Goal: Communication & Community: Answer question/provide support

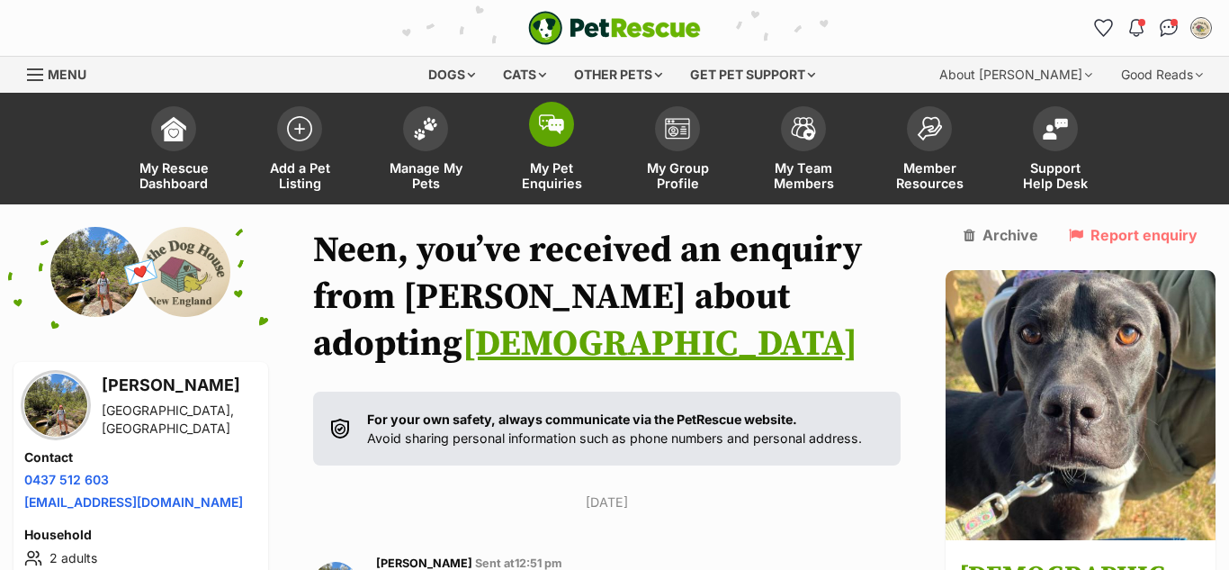
click at [560, 168] on span "My Pet Enquiries" at bounding box center [551, 175] width 81 height 31
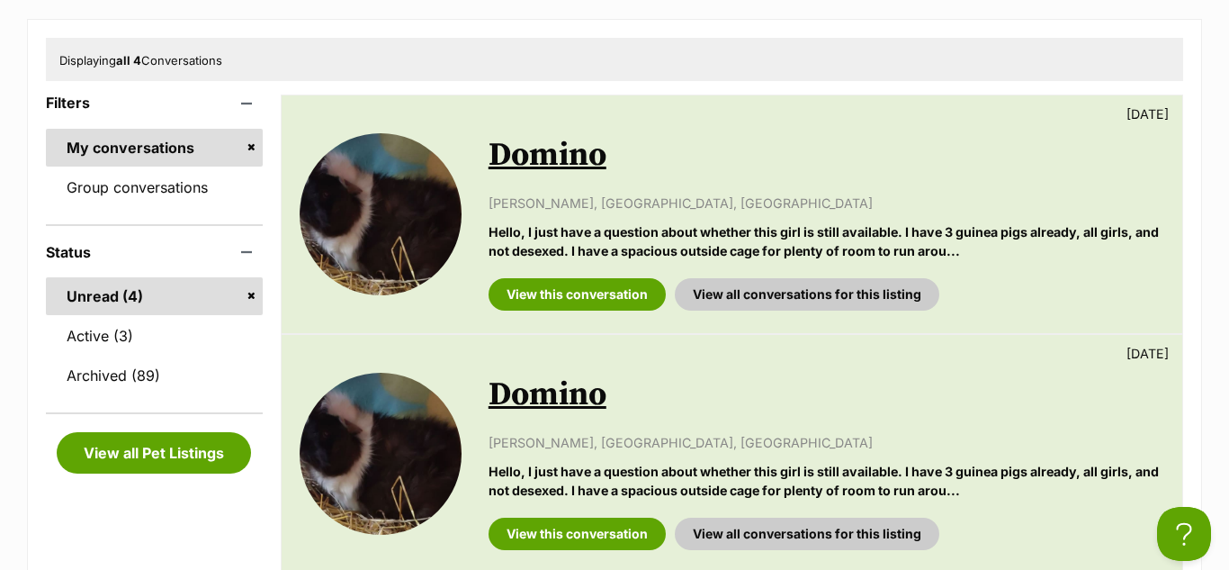
scroll to position [396, 0]
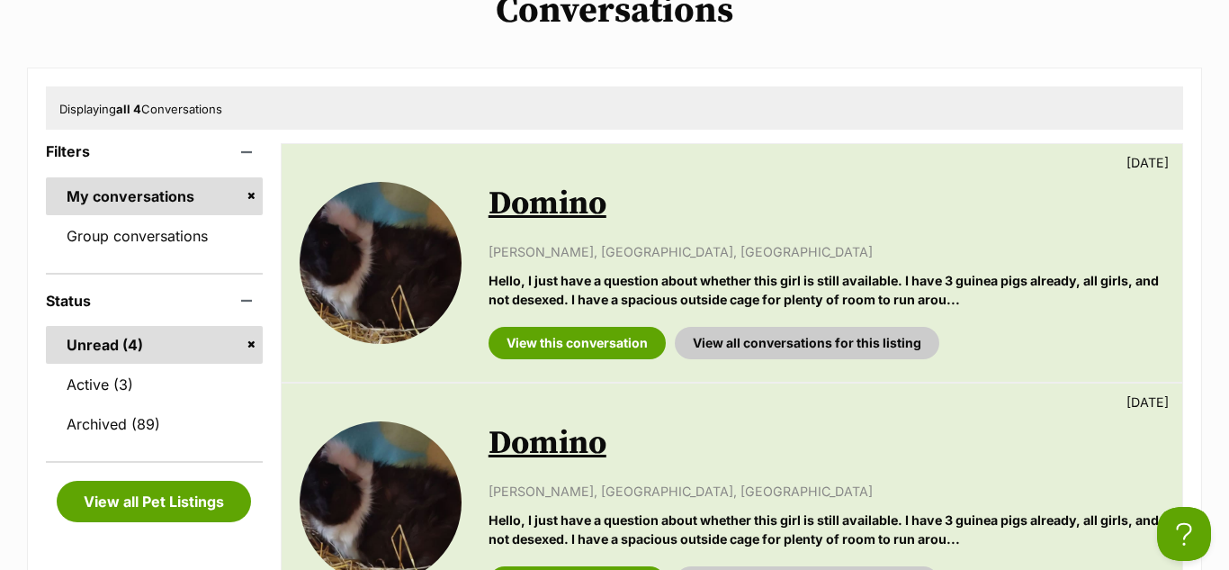
click at [571, 213] on link "Domino" at bounding box center [548, 204] width 118 height 40
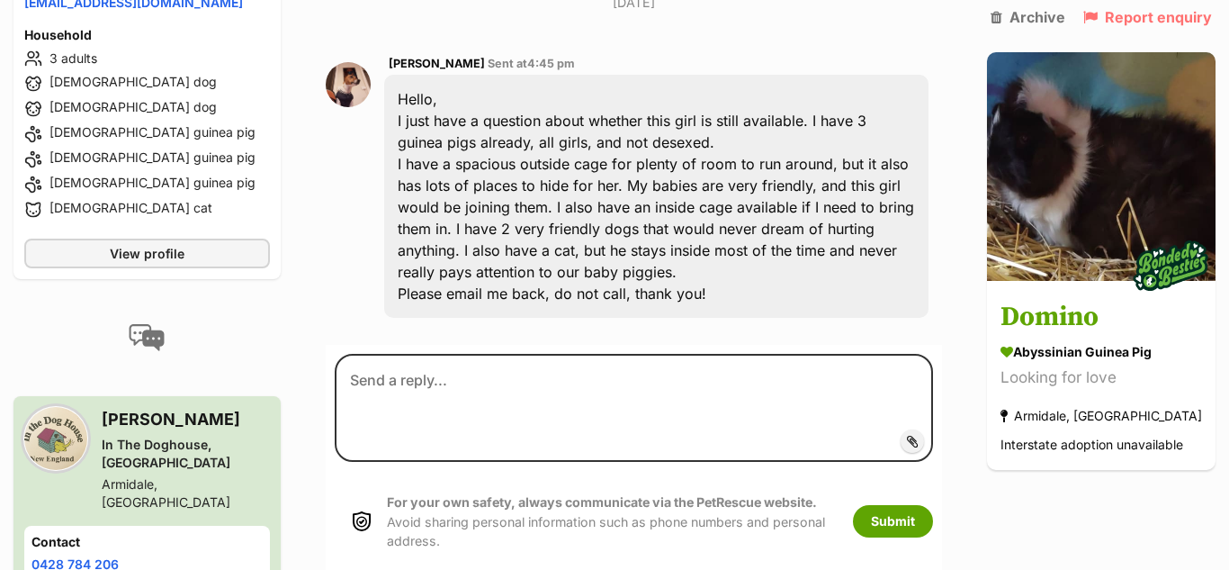
scroll to position [504, 0]
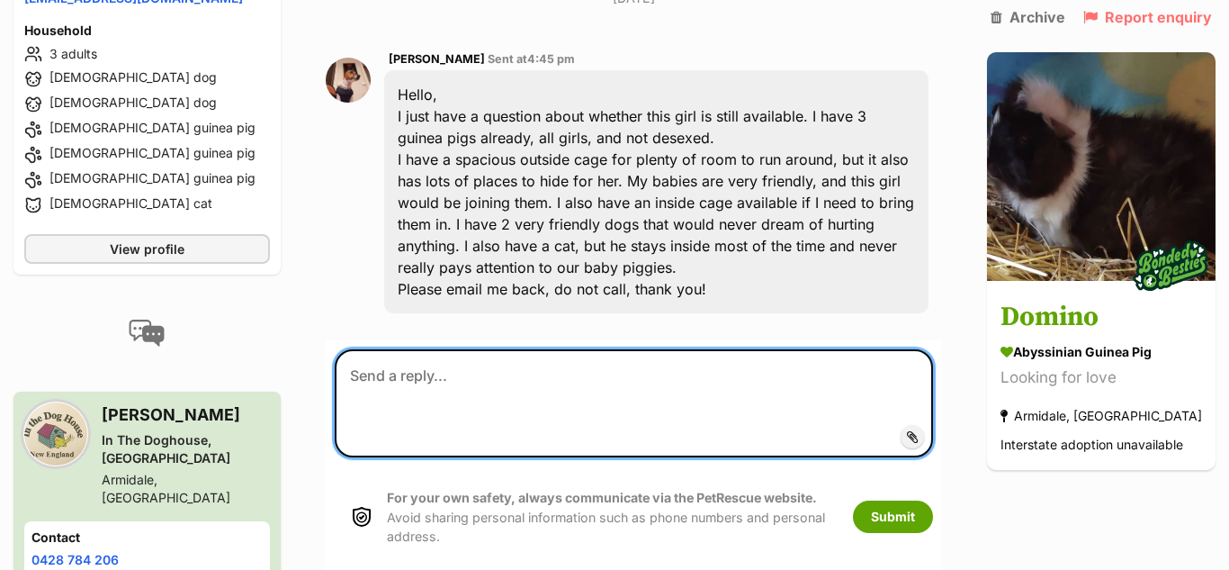
click at [528, 349] on textarea at bounding box center [634, 403] width 598 height 108
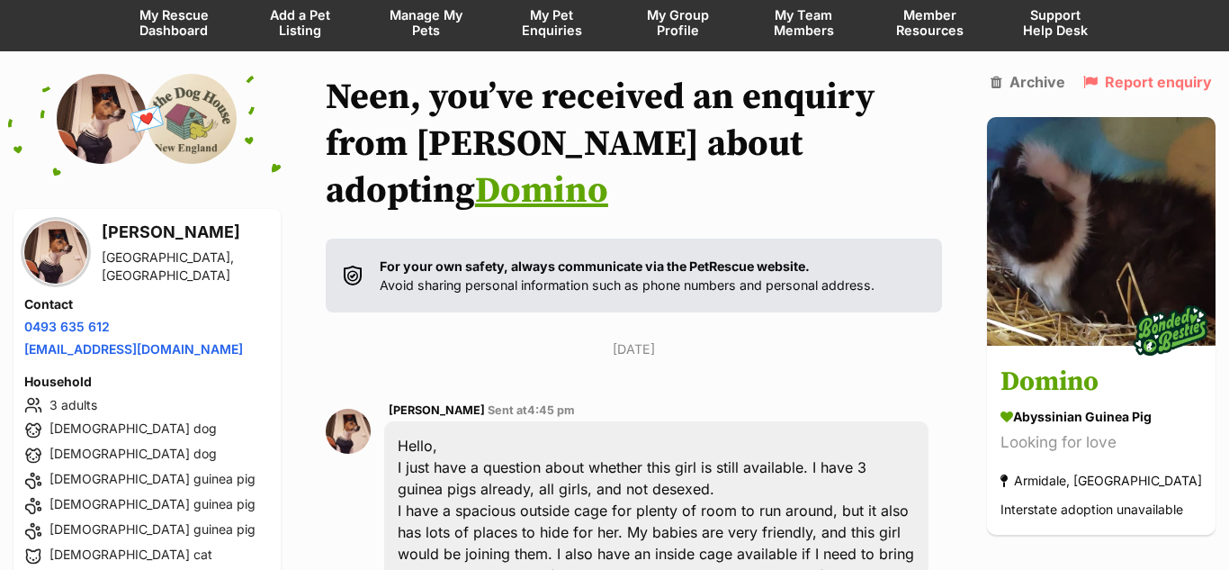
scroll to position [45, 0]
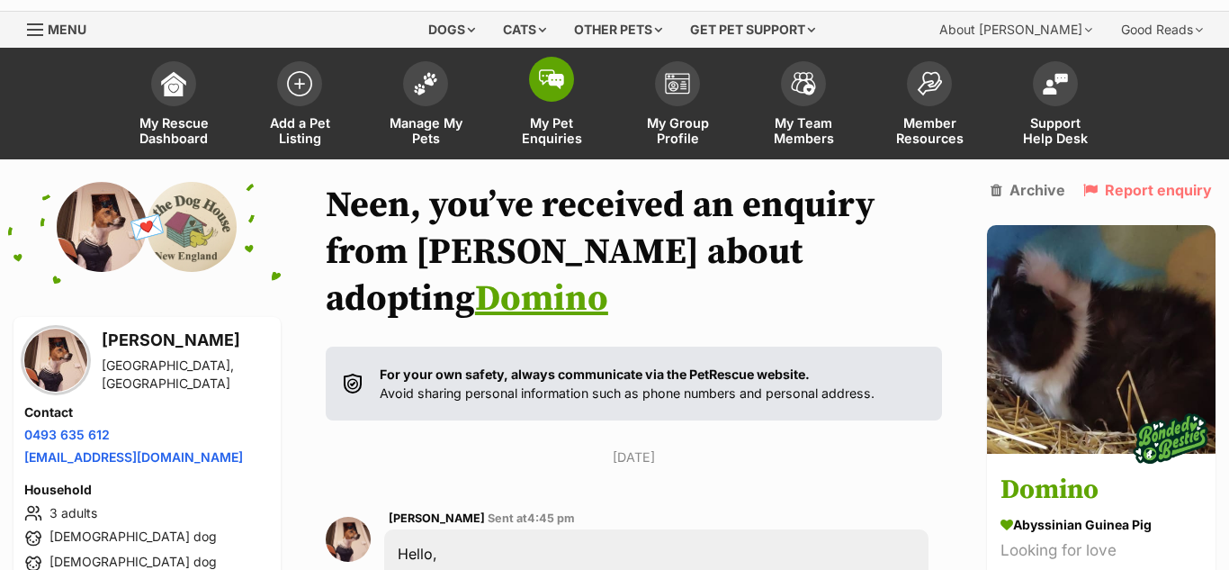
type textarea "Hello Ruby, thank you for reaching out. Please contact Neen on"
click at [544, 89] on span at bounding box center [551, 79] width 45 height 45
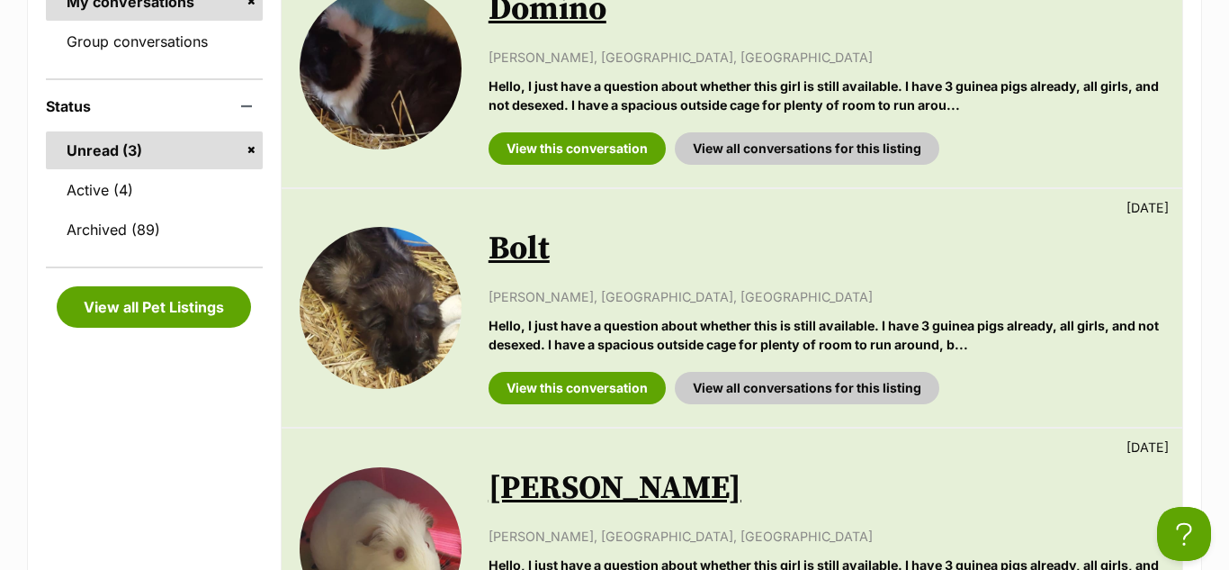
scroll to position [571, 0]
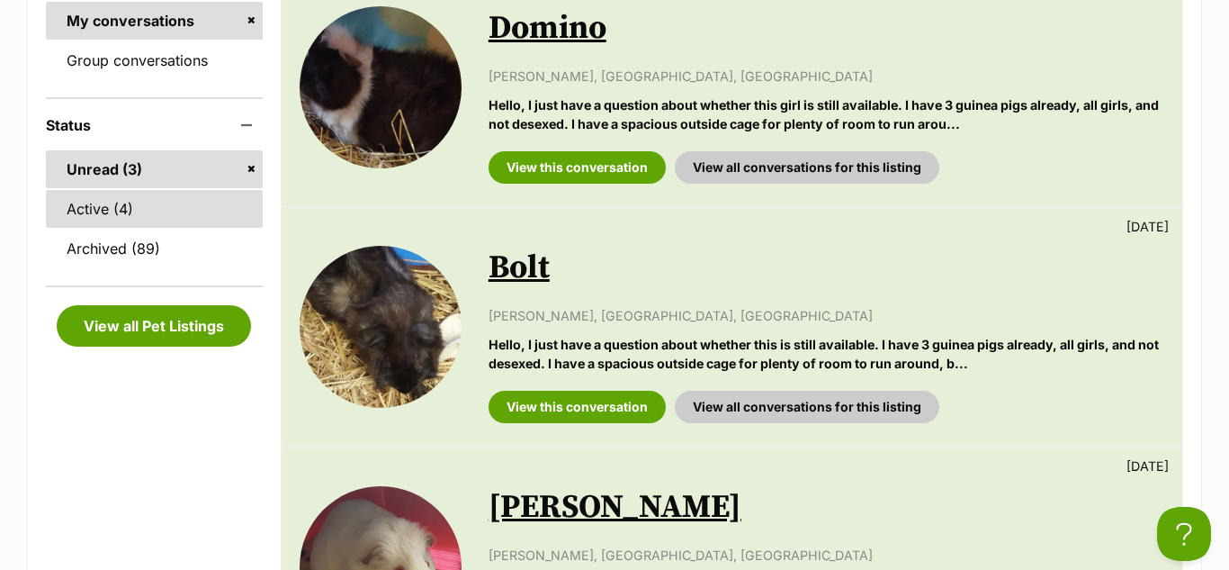
click at [102, 210] on link "Active (4)" at bounding box center [154, 209] width 217 height 38
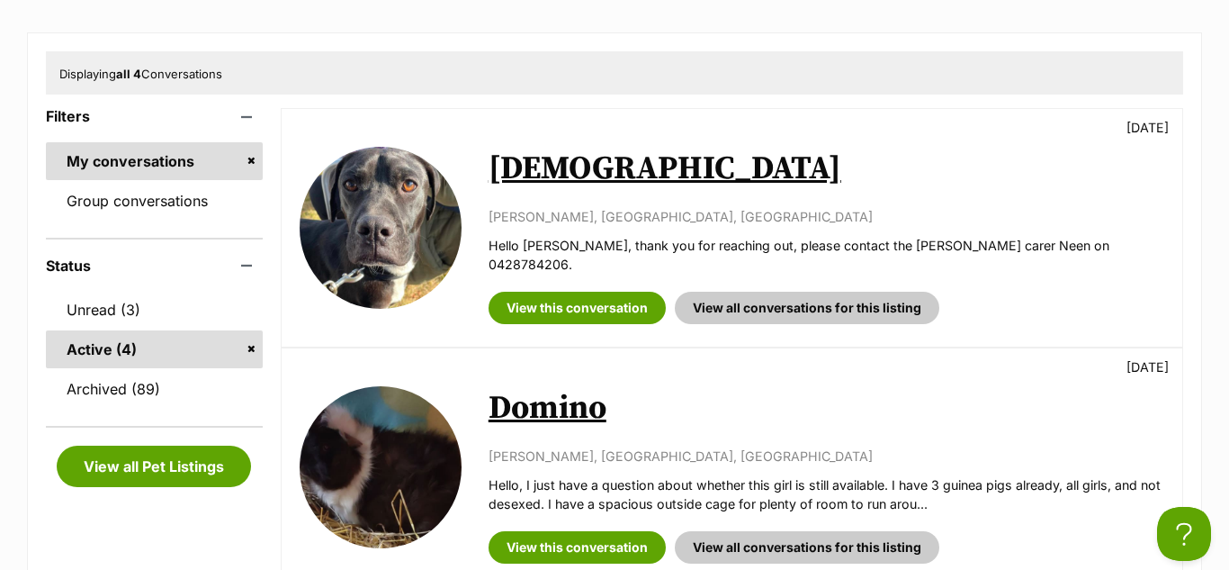
scroll to position [432, 0]
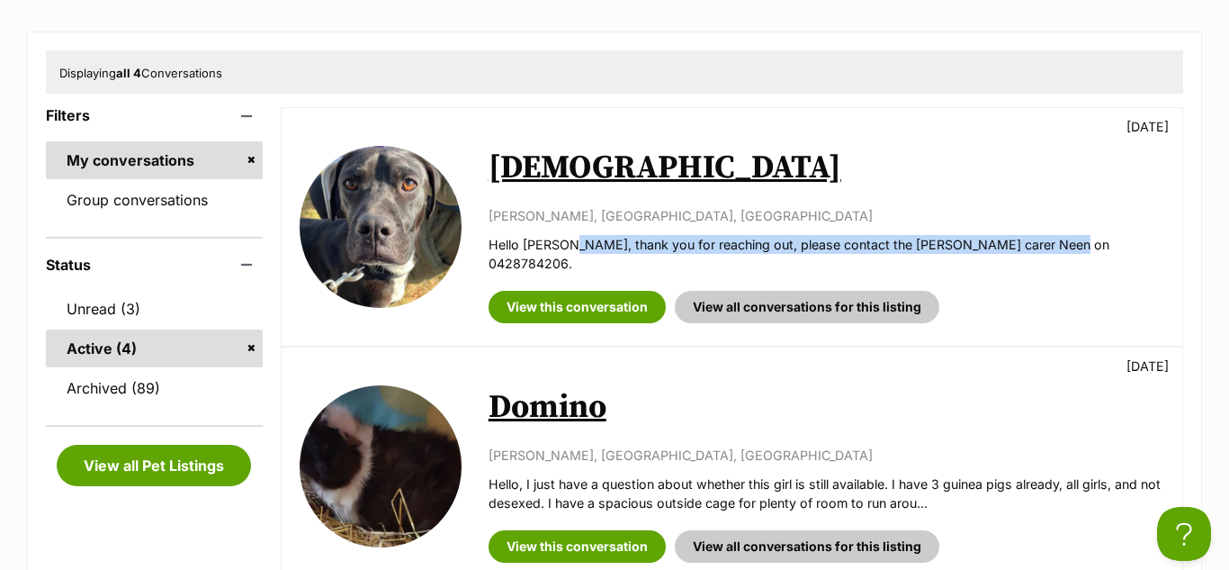
drag, startPoint x: 561, startPoint y: 238, endPoint x: 1055, endPoint y: 240, distance: 493.1
click at [1055, 240] on p "Hello Piper, thank you for reaching out, please contact the foster carer Neen o…" at bounding box center [827, 254] width 676 height 39
copy p "thank you for reaching out, please contact the [PERSON_NAME] carer Neen on 0428…"
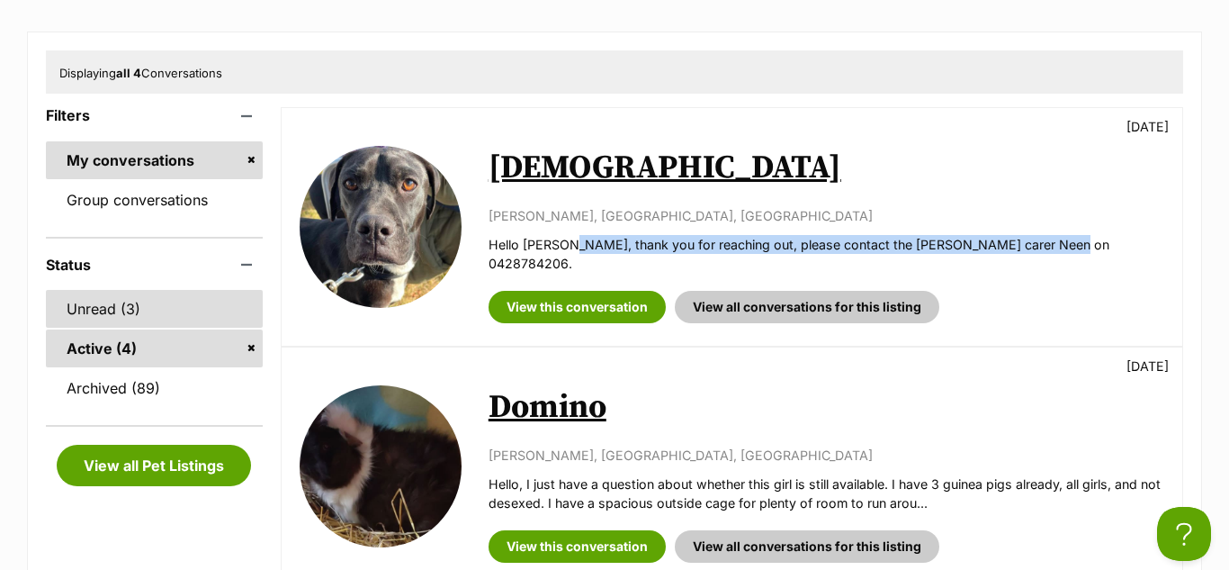
click at [157, 317] on link "Unread (3)" at bounding box center [154, 309] width 217 height 38
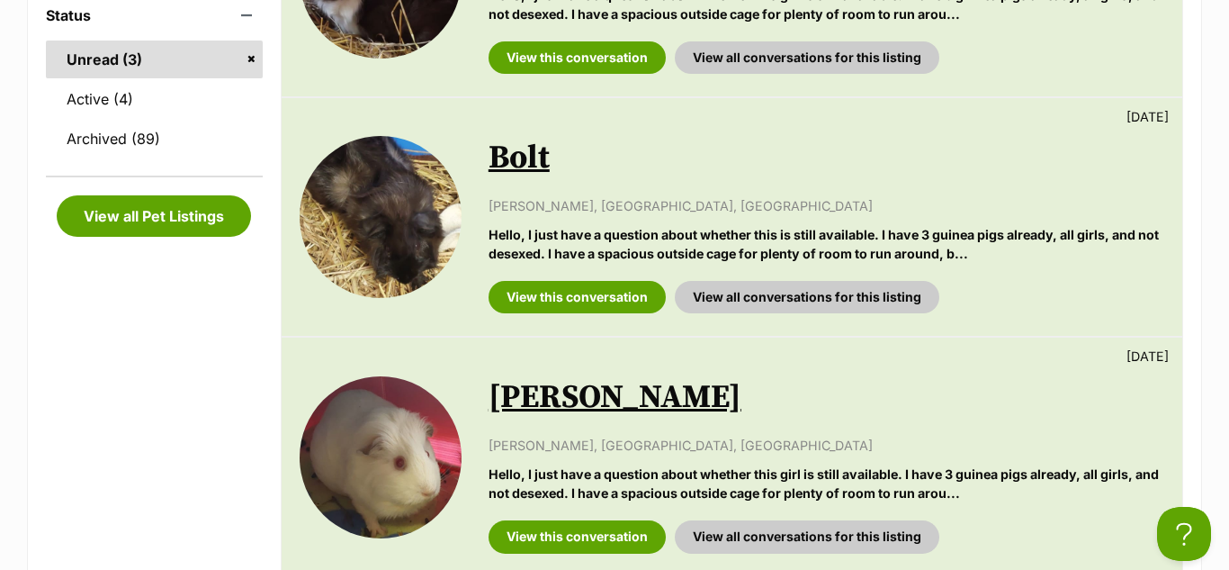
scroll to position [684, 0]
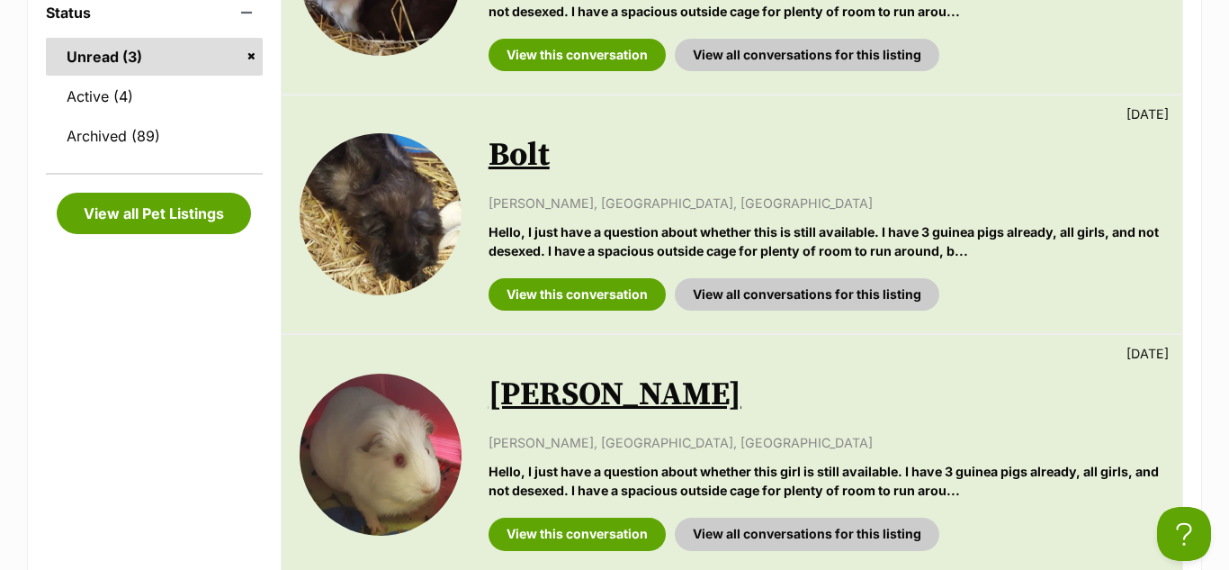
click at [527, 388] on link "Jasmine" at bounding box center [615, 394] width 253 height 40
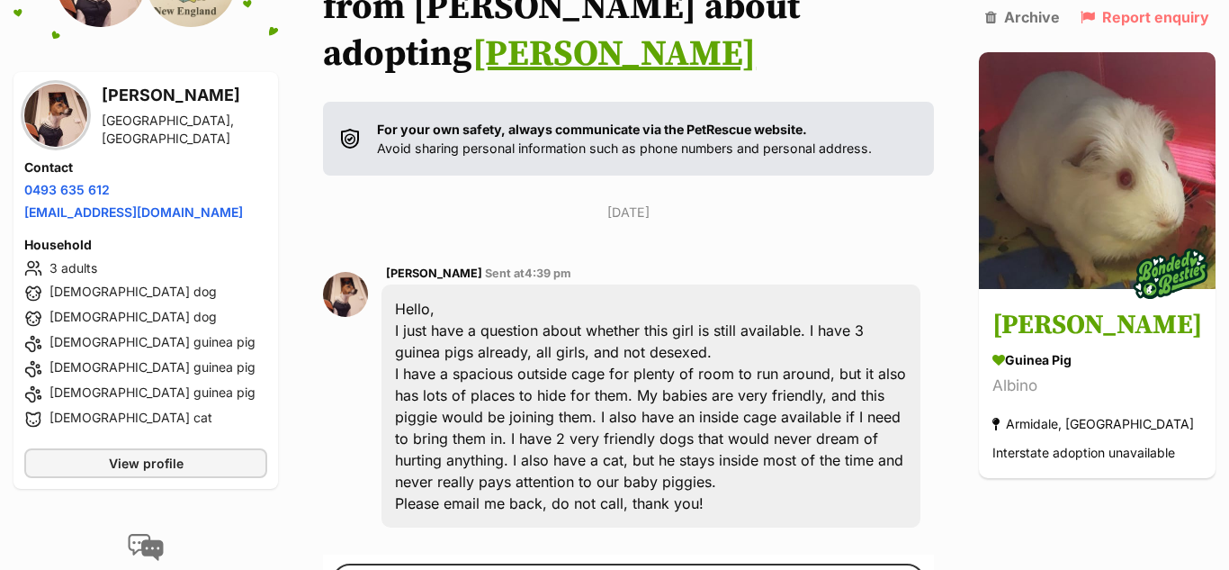
scroll to position [353, 0]
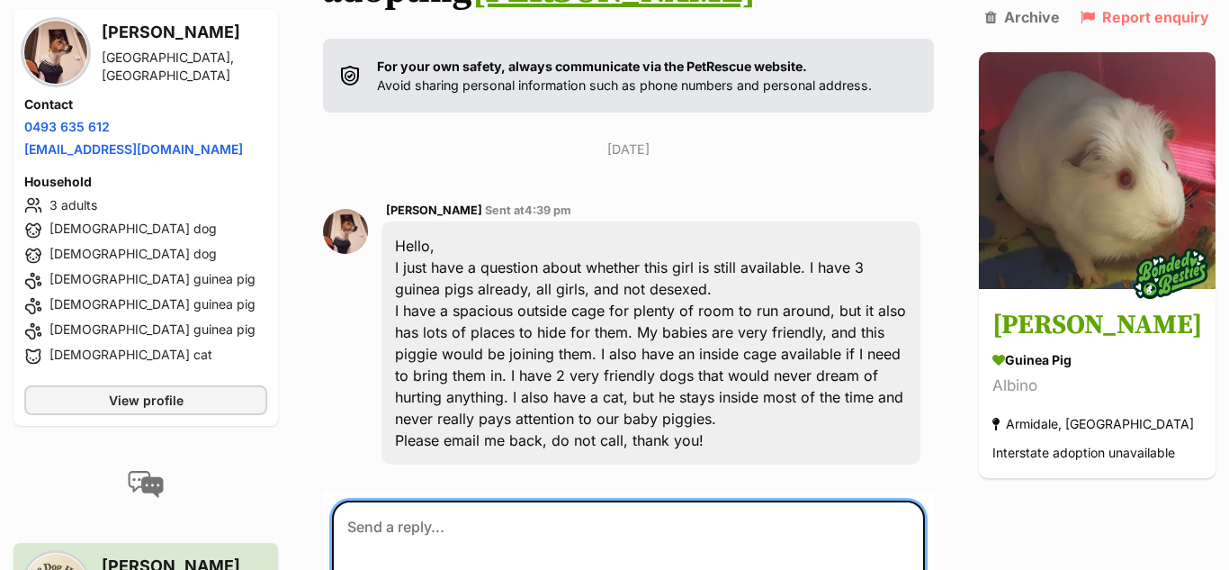
click at [559, 500] on textarea at bounding box center [628, 554] width 593 height 108
paste textarea "thank you for reaching out, please contact the foster carer Neen on 0428784206."
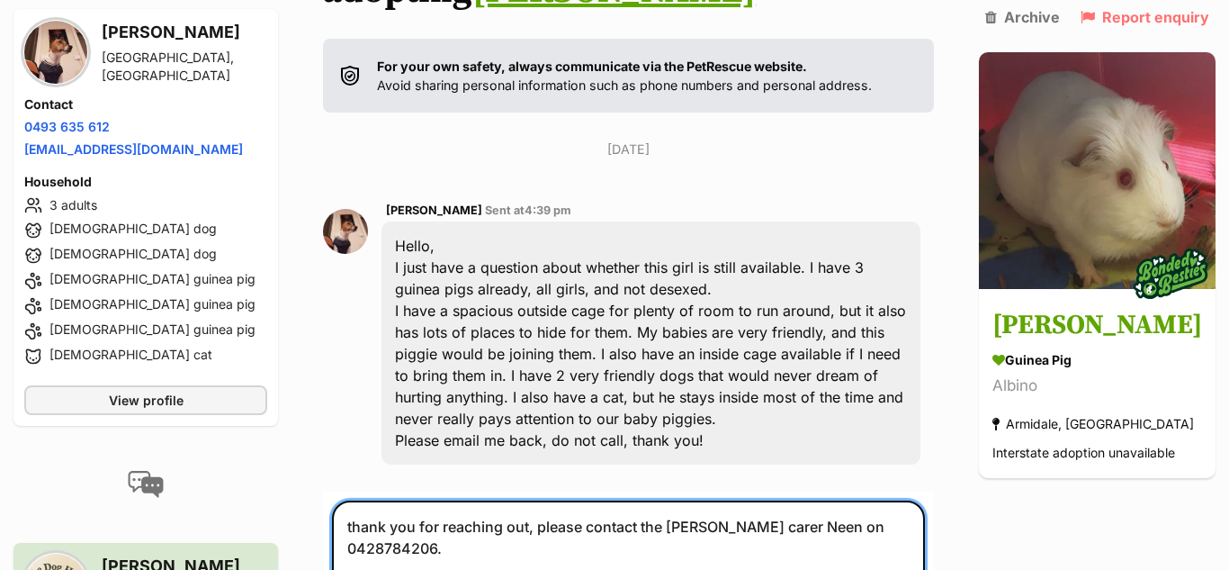
click at [346, 500] on textarea "thank you for reaching out, please contact the foster carer Neen on 0428784206." at bounding box center [628, 554] width 593 height 108
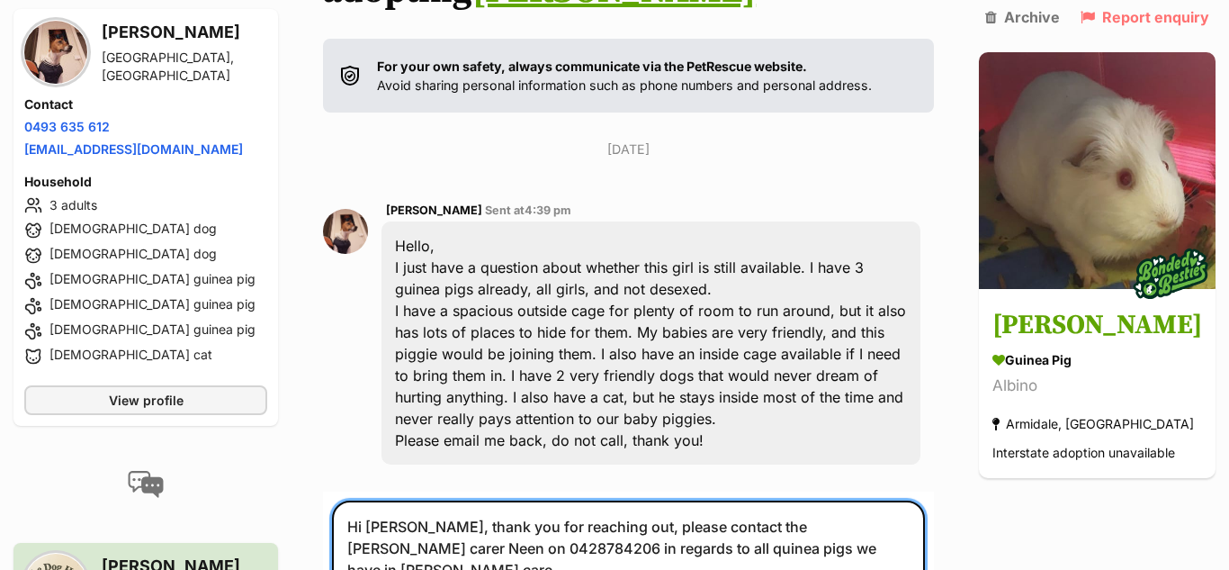
click at [523, 503] on textarea "Hi Ruby, thank you for reaching out, please contact the foster carer Neen on 04…" at bounding box center [628, 554] width 593 height 108
click at [563, 506] on textarea "Hi Ruby, thank you for reaching out, please contact the foster carer Neen on 04…" at bounding box center [628, 554] width 593 height 108
click at [800, 505] on textarea "Hi Ruby, thank you for reaching out, please contact the foster carer Neen on 04…" at bounding box center [628, 554] width 593 height 108
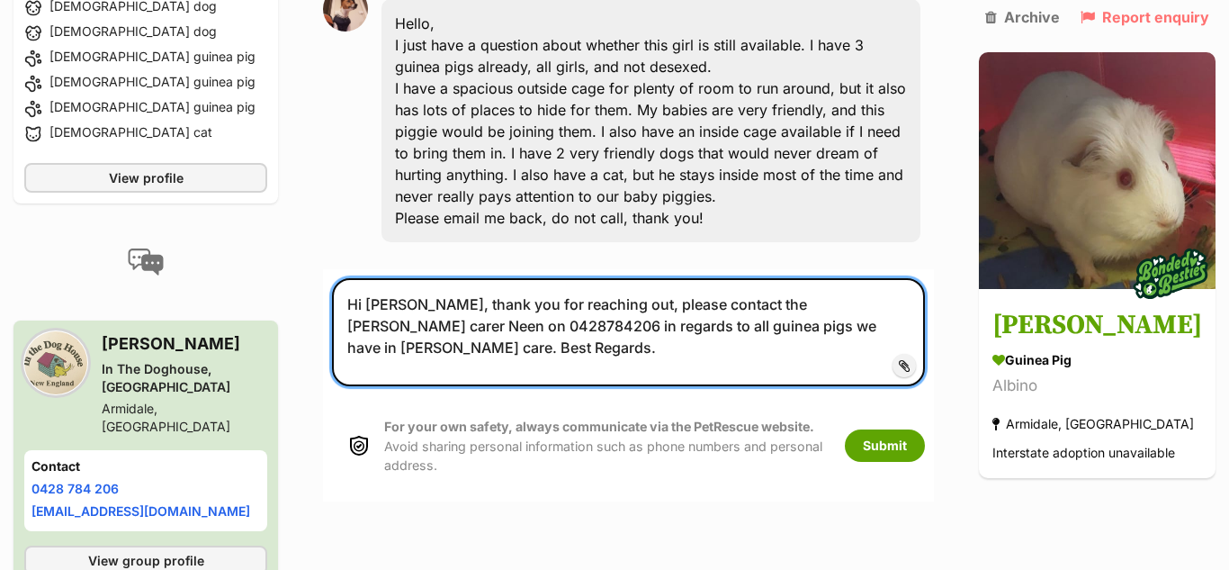
scroll to position [701, 0]
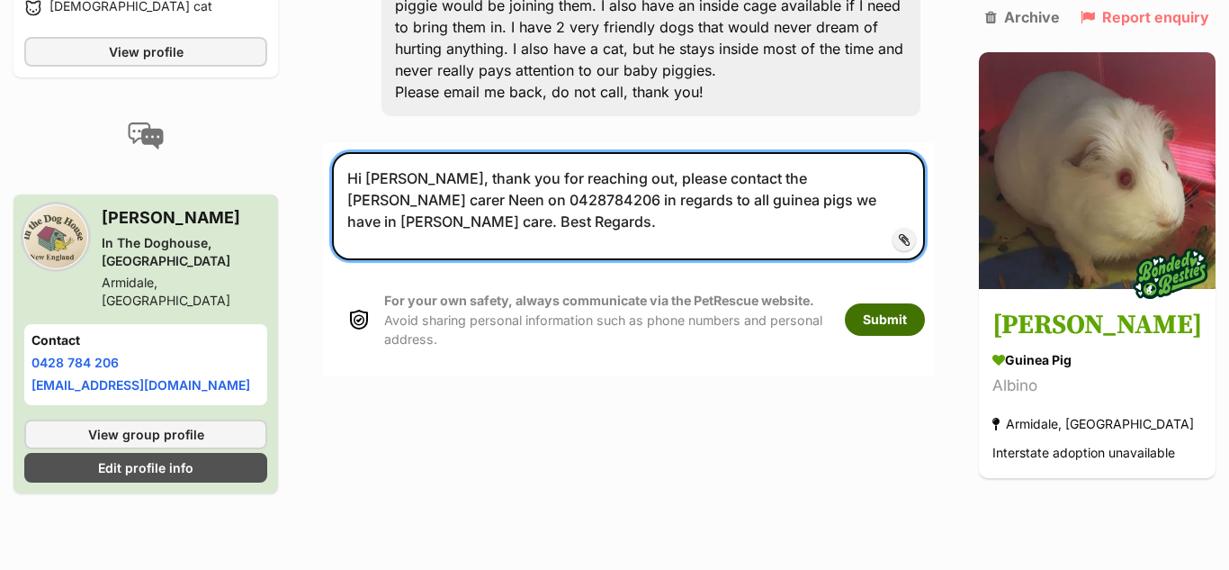
type textarea "Hi [PERSON_NAME], thank you for reaching out, please contact the [PERSON_NAME] …"
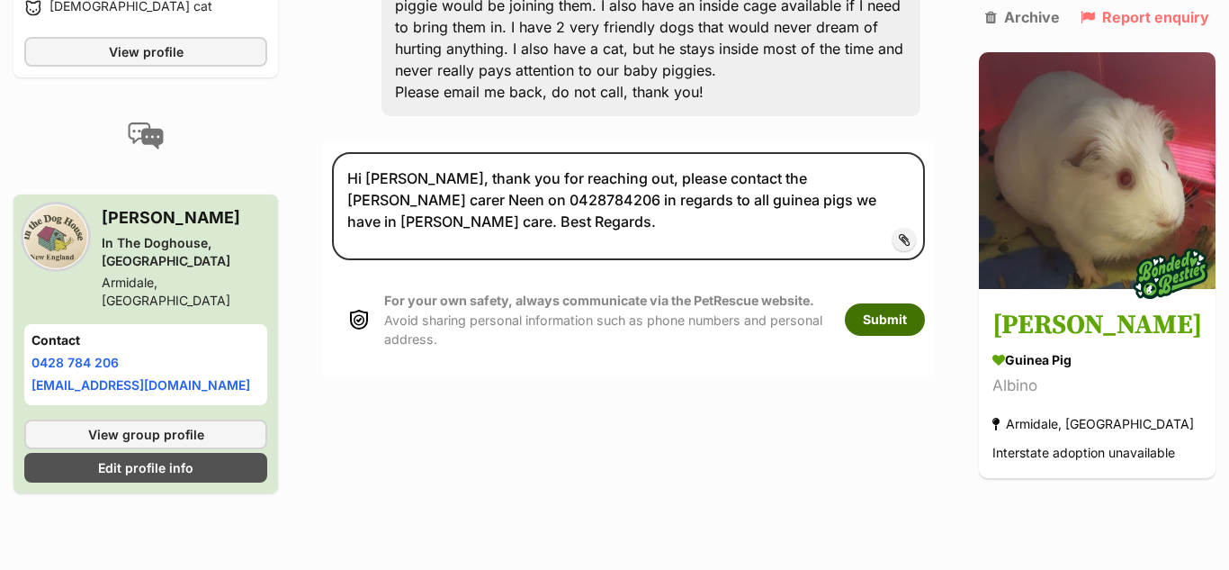
click at [925, 303] on button "Submit" at bounding box center [885, 319] width 80 height 32
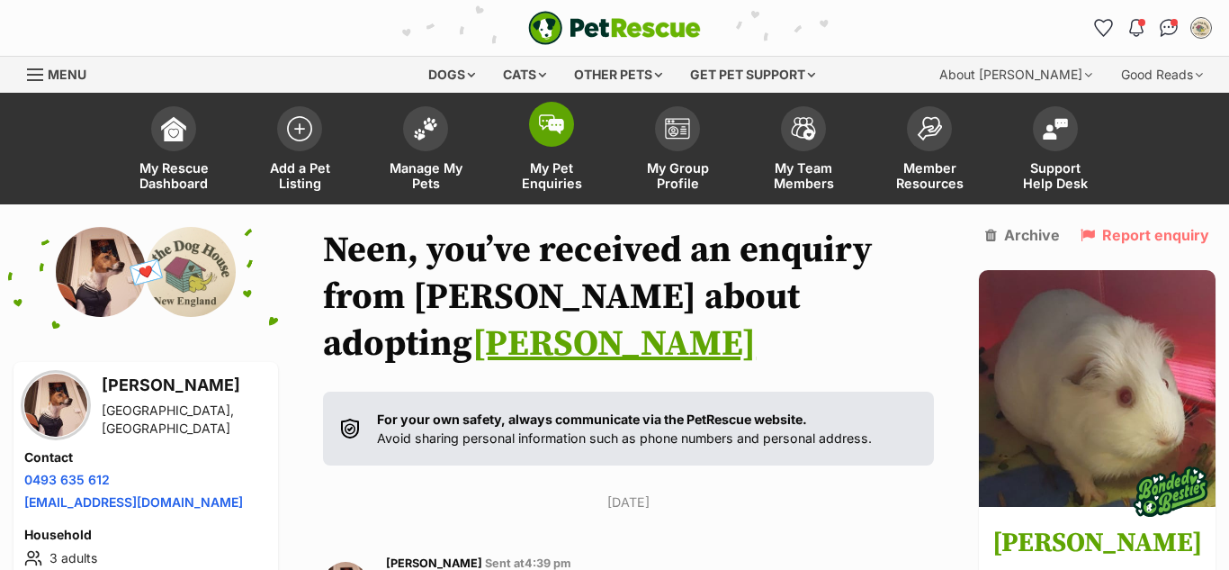
click at [568, 126] on span at bounding box center [551, 124] width 45 height 45
